Goal: Find specific page/section: Find specific page/section

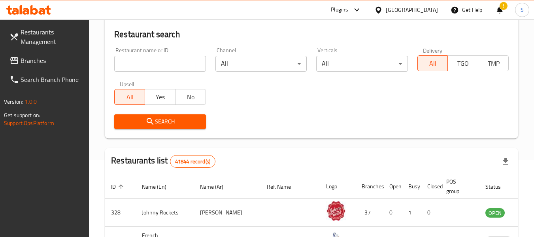
scroll to position [45, 0]
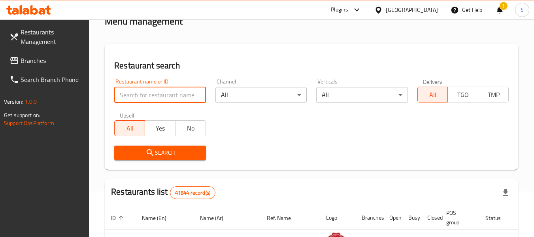
paste input "706240"
type input "706240"
click button "Search" at bounding box center [159, 152] width 91 height 15
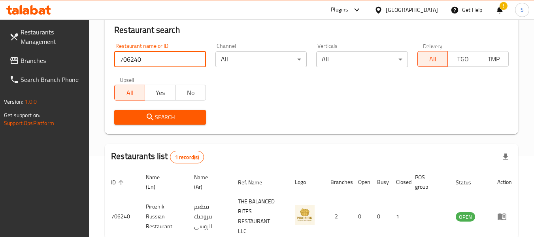
scroll to position [124, 0]
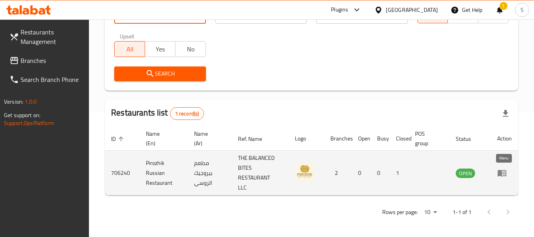
click at [503, 176] on icon "enhanced table" at bounding box center [501, 173] width 9 height 7
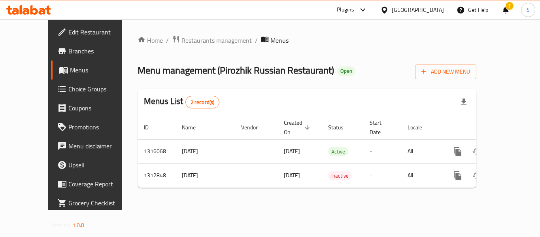
click at [68, 53] on span "Branches" at bounding box center [99, 50] width 63 height 9
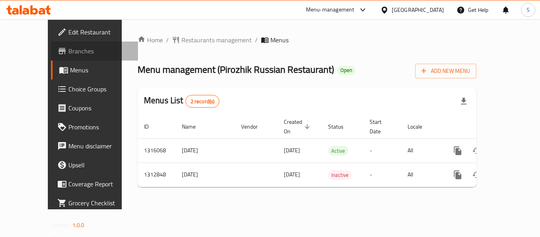
click at [68, 52] on span "Branches" at bounding box center [99, 50] width 63 height 9
